Goal: Task Accomplishment & Management: Manage account settings

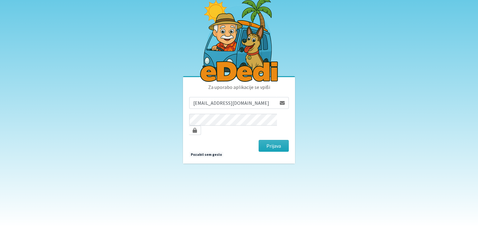
click at [267, 143] on button "Prijava" at bounding box center [274, 146] width 30 height 12
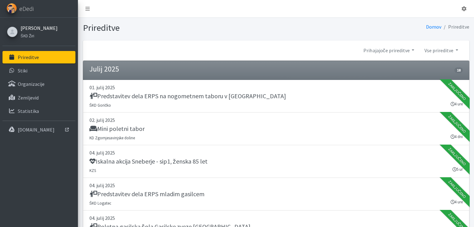
click at [40, 27] on link "[PERSON_NAME]" at bounding box center [39, 27] width 37 height 7
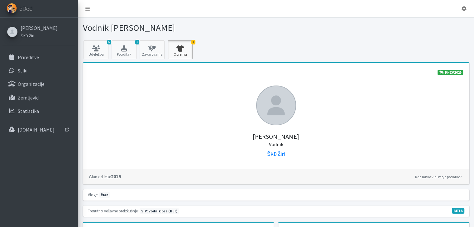
click at [182, 55] on link "1 Oprema" at bounding box center [180, 49] width 25 height 19
click at [97, 57] on link "6 Udeležba" at bounding box center [95, 49] width 25 height 19
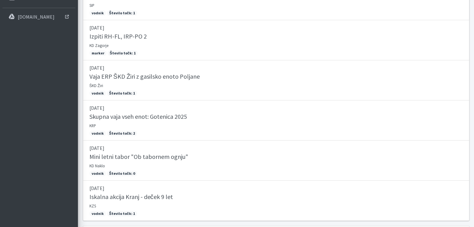
scroll to position [114, 0]
